Goal: Navigation & Orientation: Find specific page/section

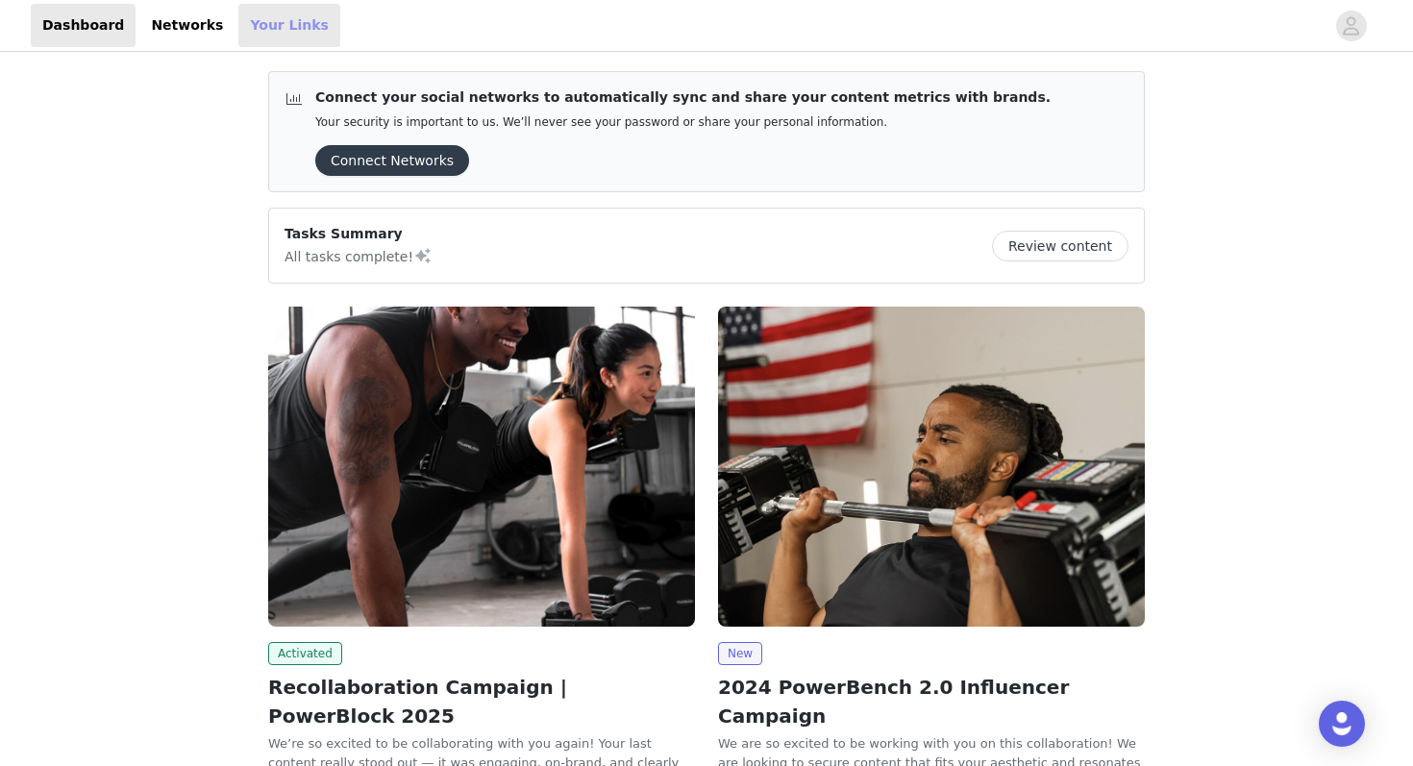
click at [253, 29] on link "Your Links" at bounding box center [289, 25] width 102 height 43
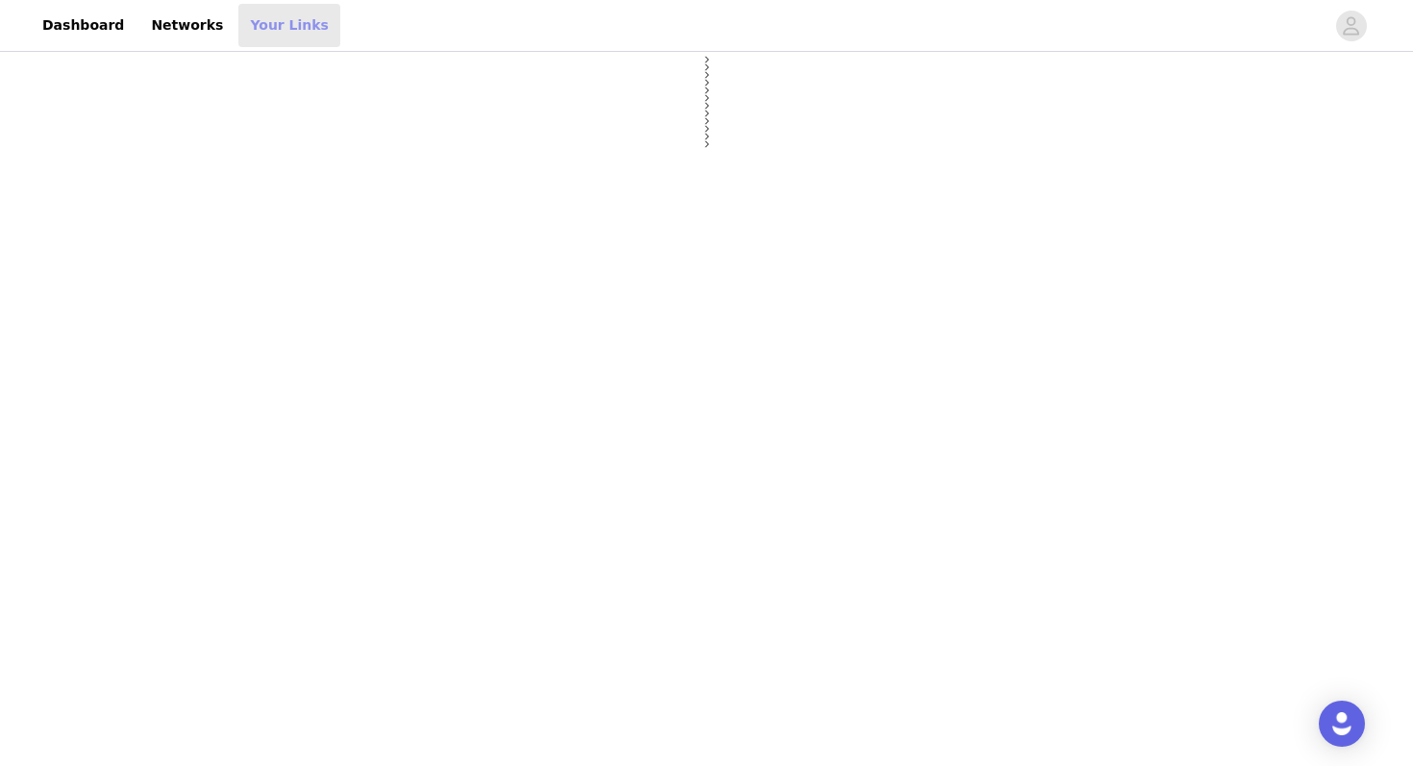
select select "12"
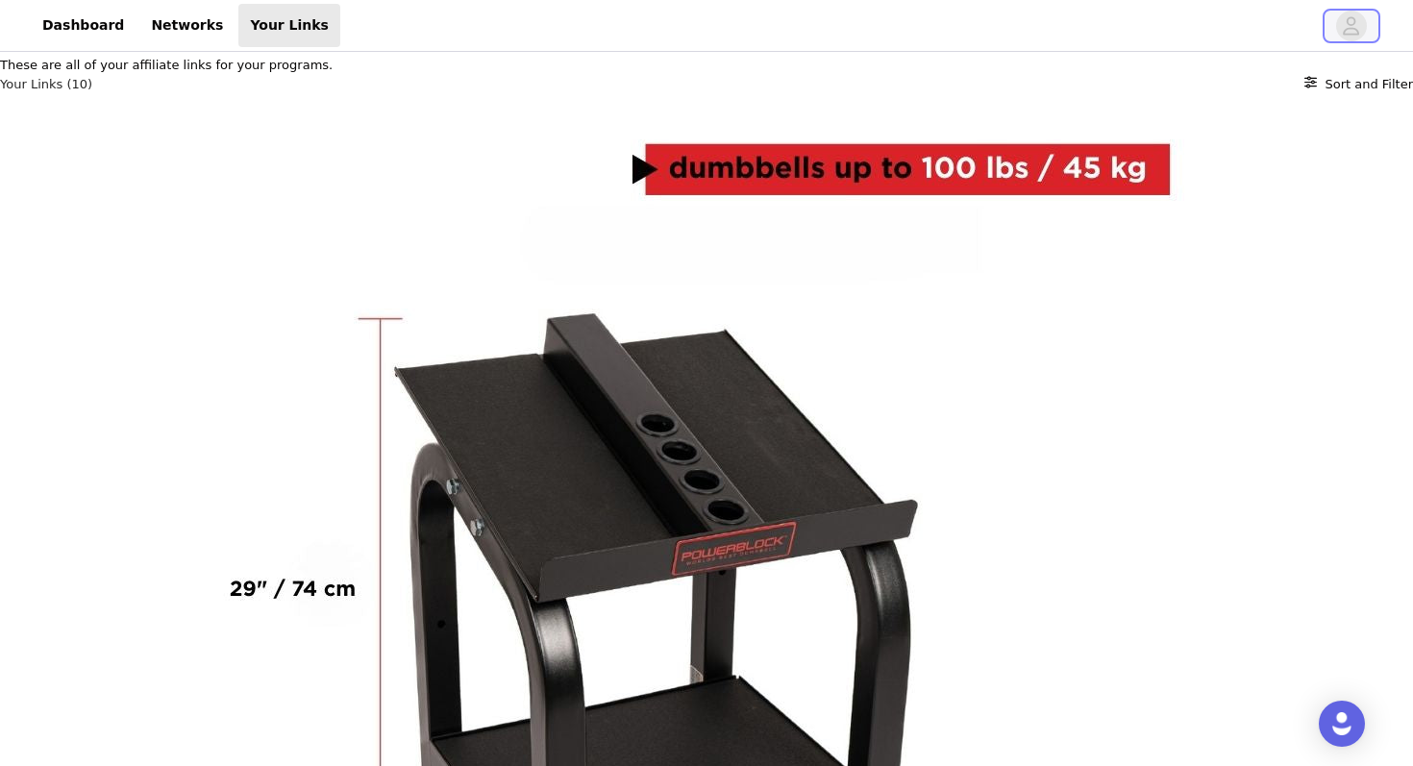
click at [1355, 31] on icon "avatar" at bounding box center [1351, 26] width 18 height 31
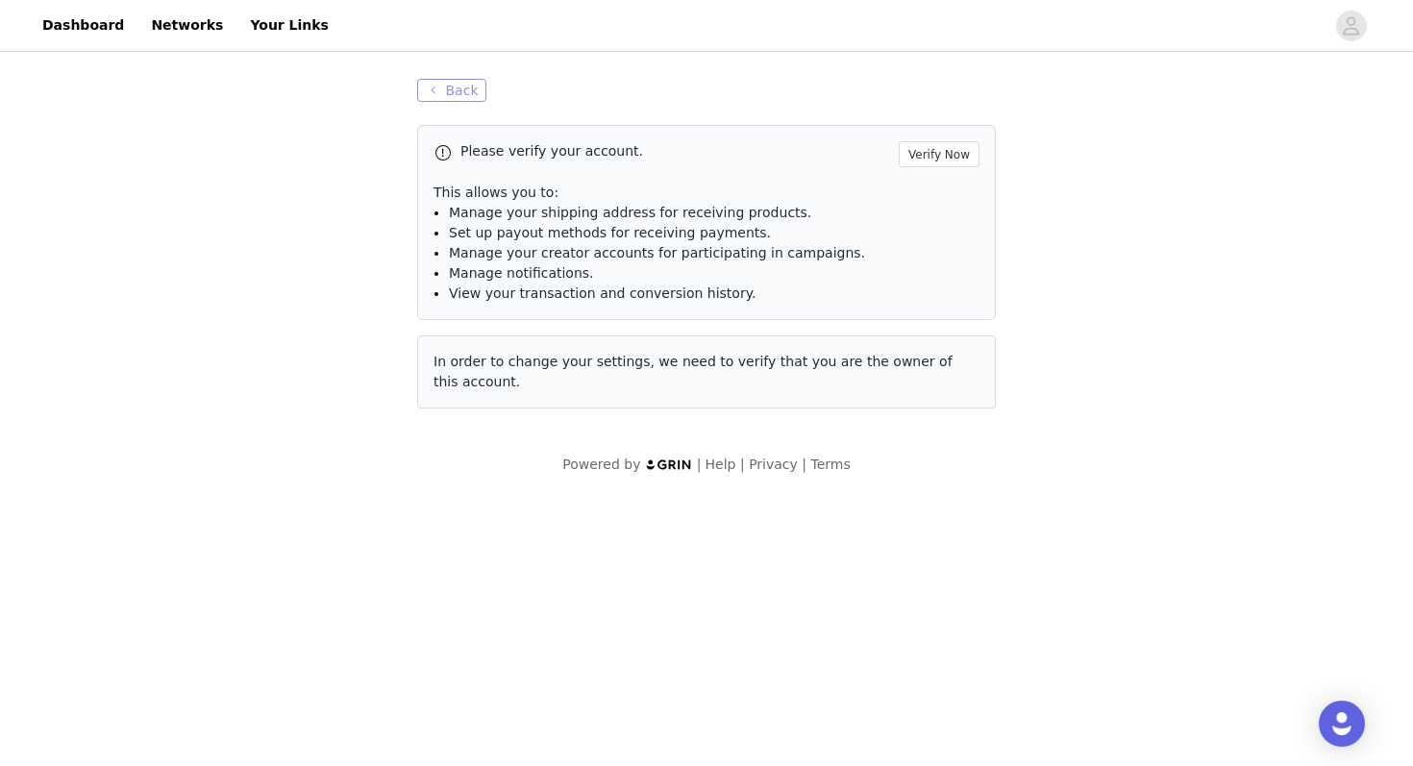
click at [462, 89] on button "Back" at bounding box center [451, 90] width 69 height 23
select select "12"
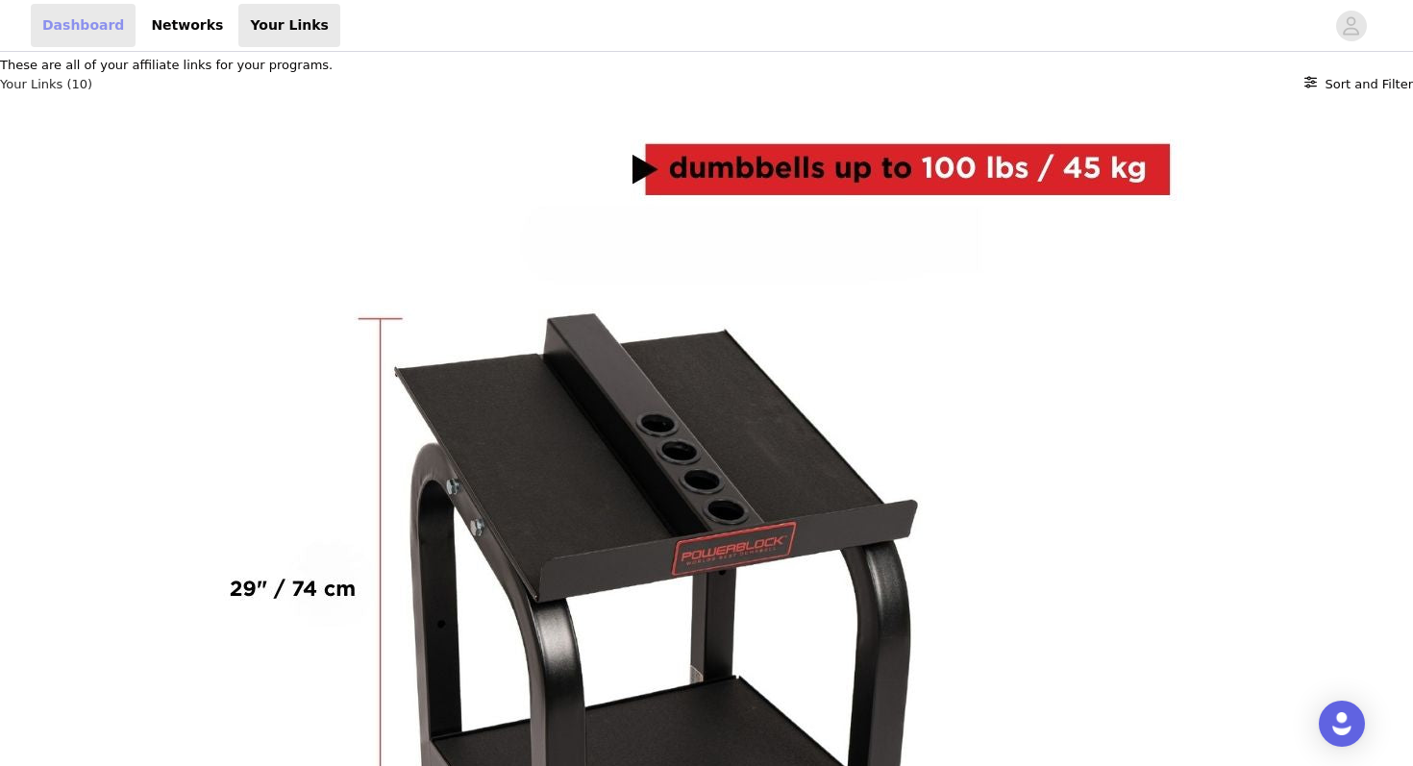
click at [75, 30] on link "Dashboard" at bounding box center [83, 25] width 105 height 43
